Goal: Task Accomplishment & Management: Manage account settings

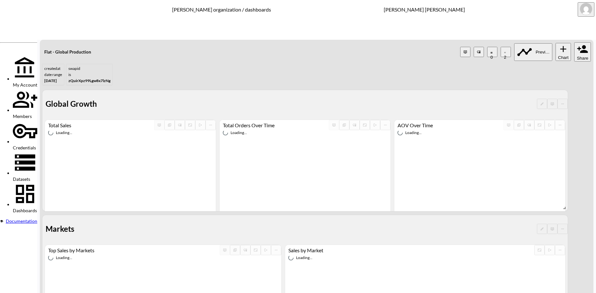
click at [577, 42] on button "Share" at bounding box center [582, 51] width 17 height 19
drag, startPoint x: 154, startPoint y: 77, endPoint x: 108, endPoint y: 79, distance: 46.3
paste input "1121834a-6755-453c-a824-25456581760"
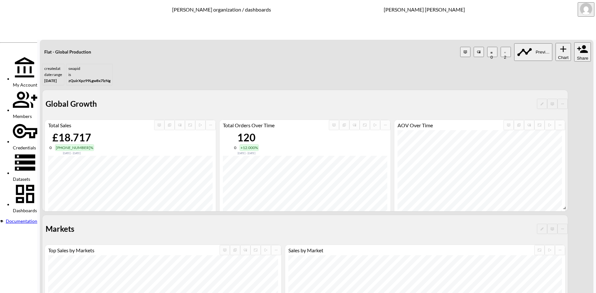
type input "1121834a-6755-453c-a824-25456581760e"
drag, startPoint x: 213, startPoint y: 79, endPoint x: 117, endPoint y: 79, distance: 96.3
paste input "Plank Hardware"
type input "Plank Hardware"
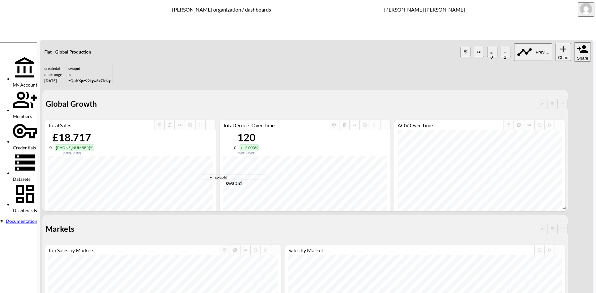
click at [220, 178] on span "swapId" at bounding box center [240, 177] width 51 height 5
type input "swapId"
click at [274, 163] on body "BI.P.EYE, Interactive Analytics Dashboards - app [PERSON_NAME] organization / d…" at bounding box center [298, 146] width 596 height 293
type input "is"
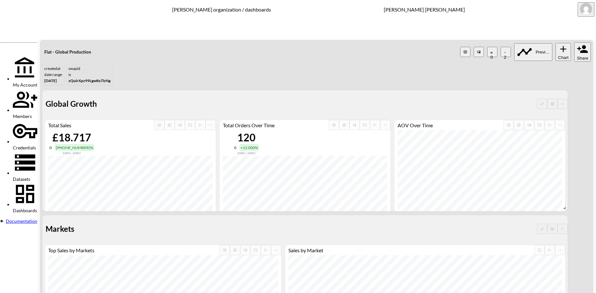
paste input "N1eCDIp1oTi58kyzW7Ck"
type input "N1eCDIp1oTi58kyzW7Ck"
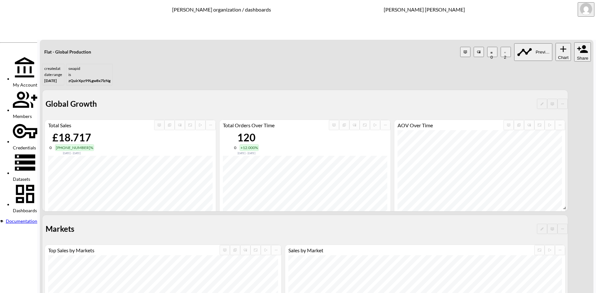
paste input "SHARP Knife Shop"
type input "SHARP Knife Shop"
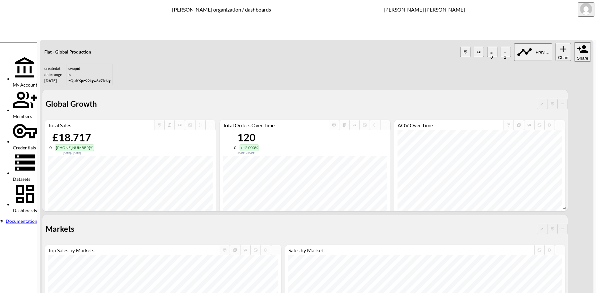
click at [220, 177] on span "swapId" at bounding box center [240, 177] width 51 height 5
type input "swapId"
click at [281, 161] on body "BI.P.EYE, Interactive Analytics Dashboards - app [PERSON_NAME] organization / d…" at bounding box center [298, 146] width 596 height 293
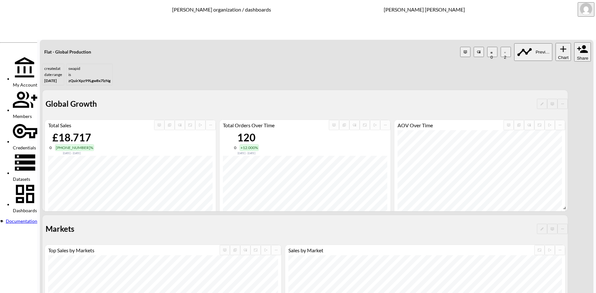
type input "is"
paste input "od0rpVJtDxJ3iQslZqmc"
type input "od0rpVJtDxJ3iQslZqmc"
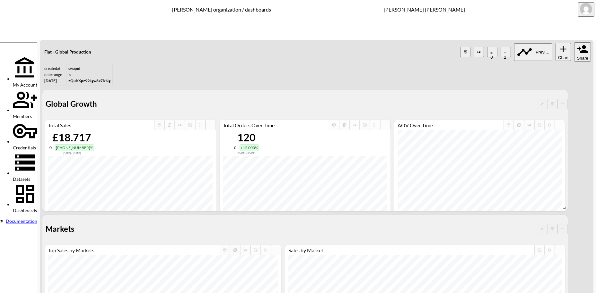
click at [35, 208] on span "Dashboards" at bounding box center [25, 210] width 24 height 5
